Goal: Navigation & Orientation: Find specific page/section

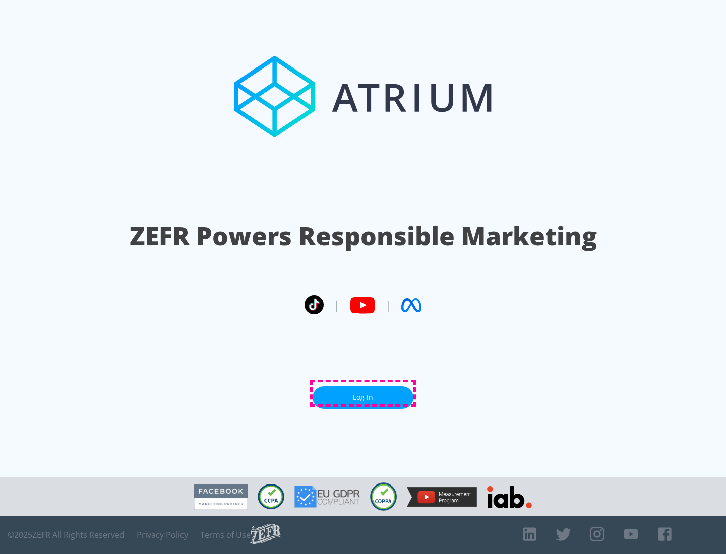
click at [363, 394] on link "Log In" at bounding box center [363, 398] width 101 height 23
